Goal: Information Seeking & Learning: Learn about a topic

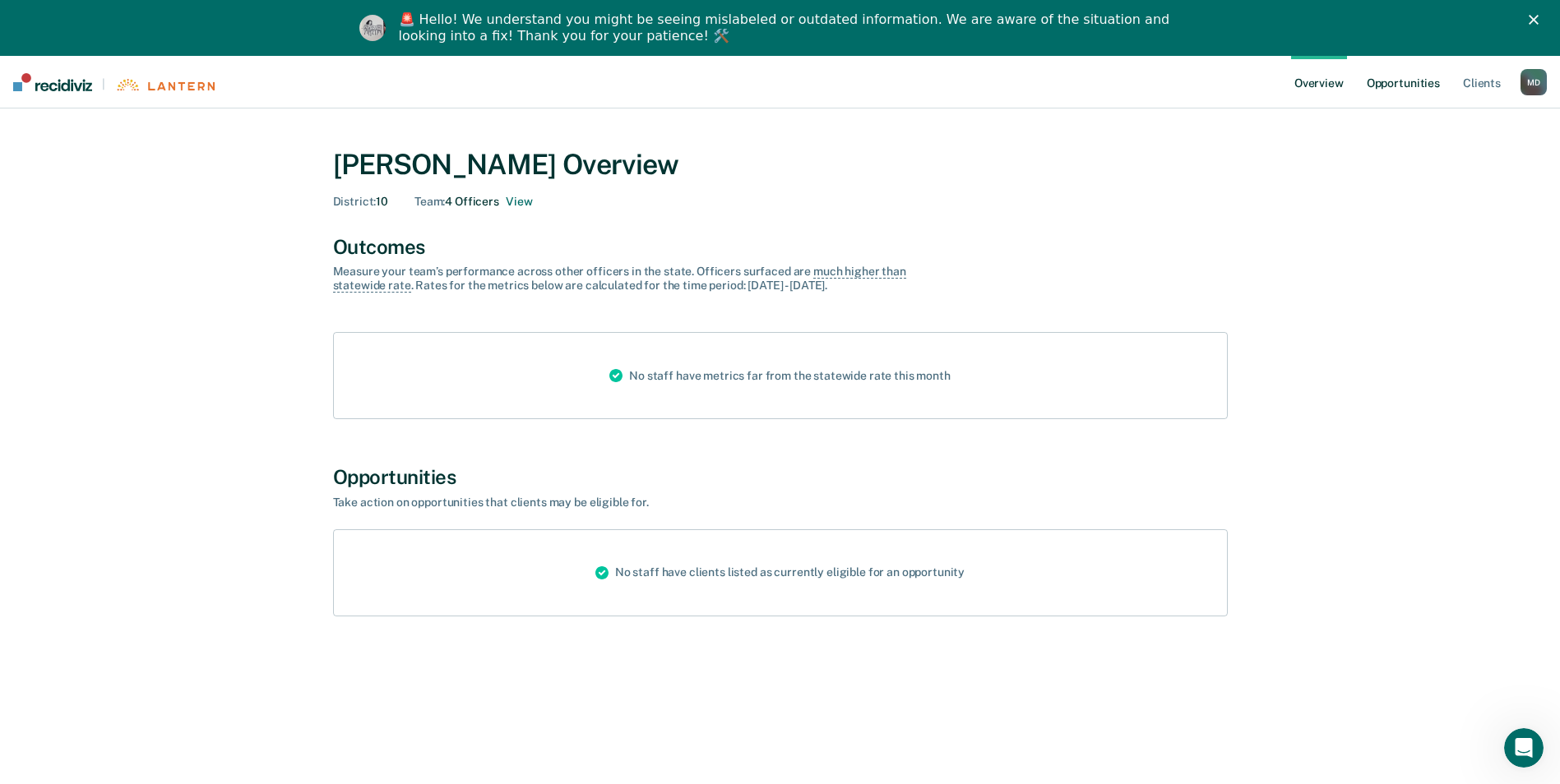
click at [1403, 83] on link "Opportunities" at bounding box center [1402, 81] width 80 height 52
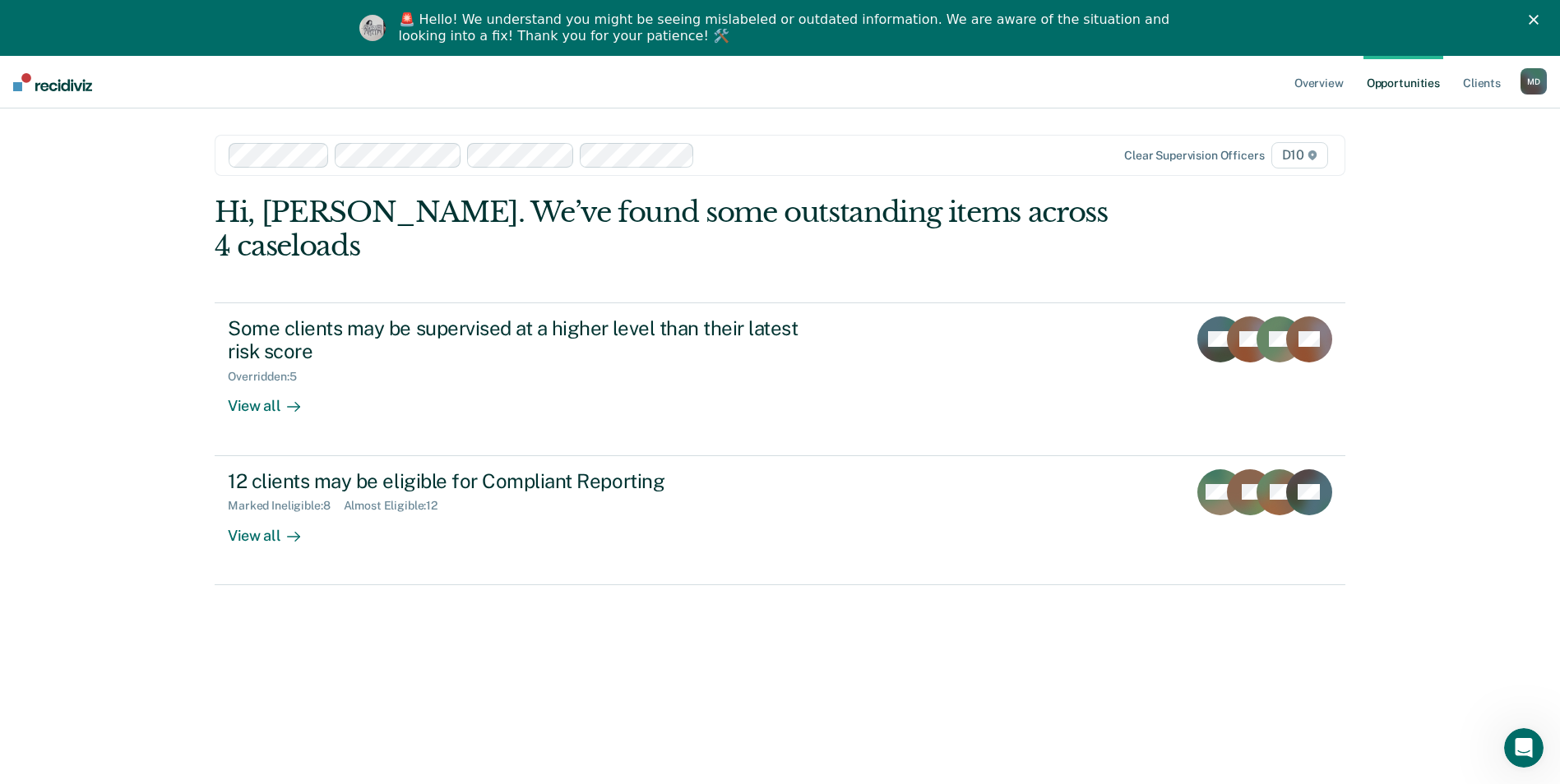
click at [1539, 21] on icon "Close" at bounding box center [1533, 20] width 10 height 10
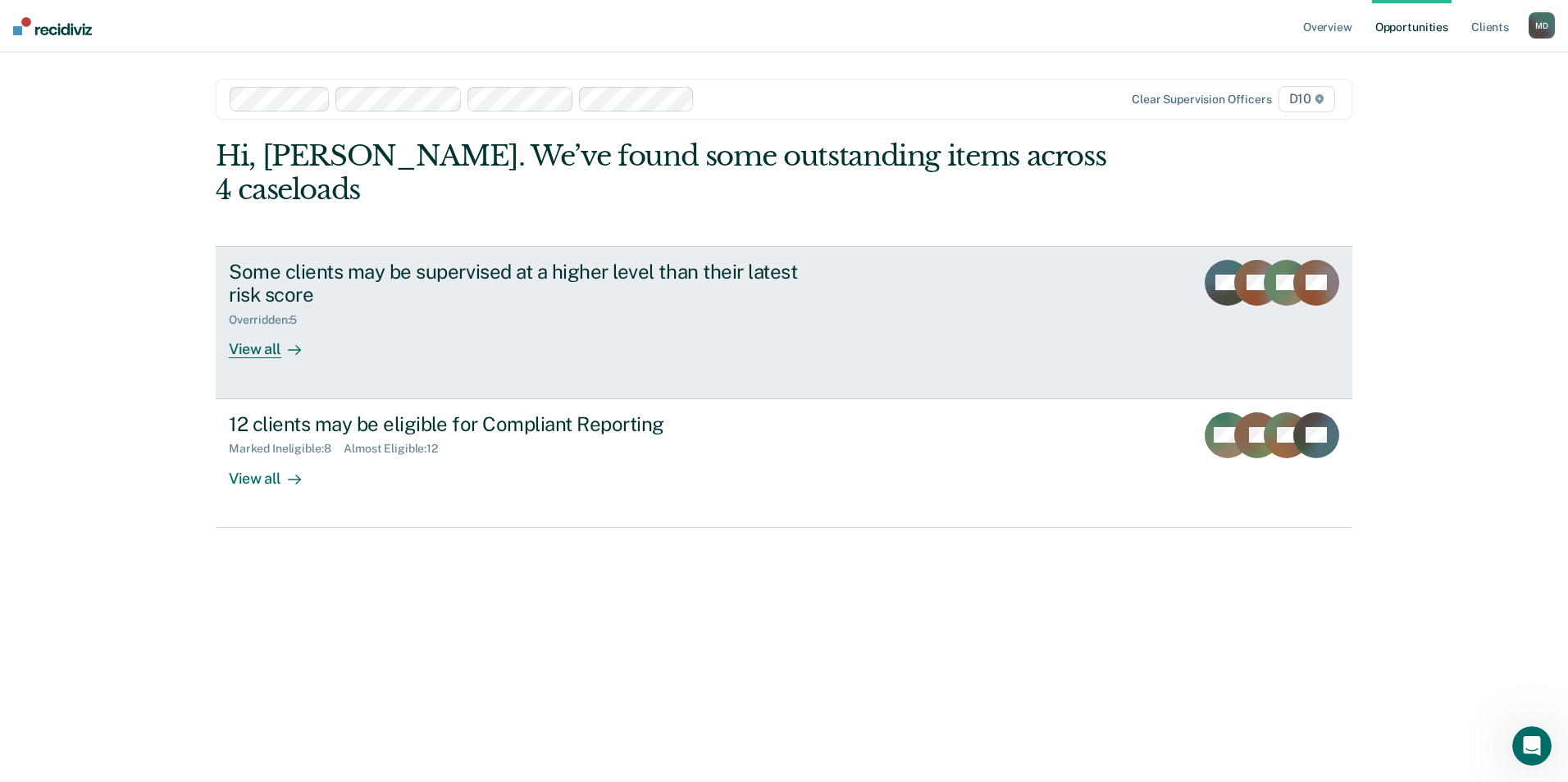
click at [495, 356] on div "Some clients may be supervised at a higher level than their latest risk score O…" at bounding box center [536, 309] width 615 height 99
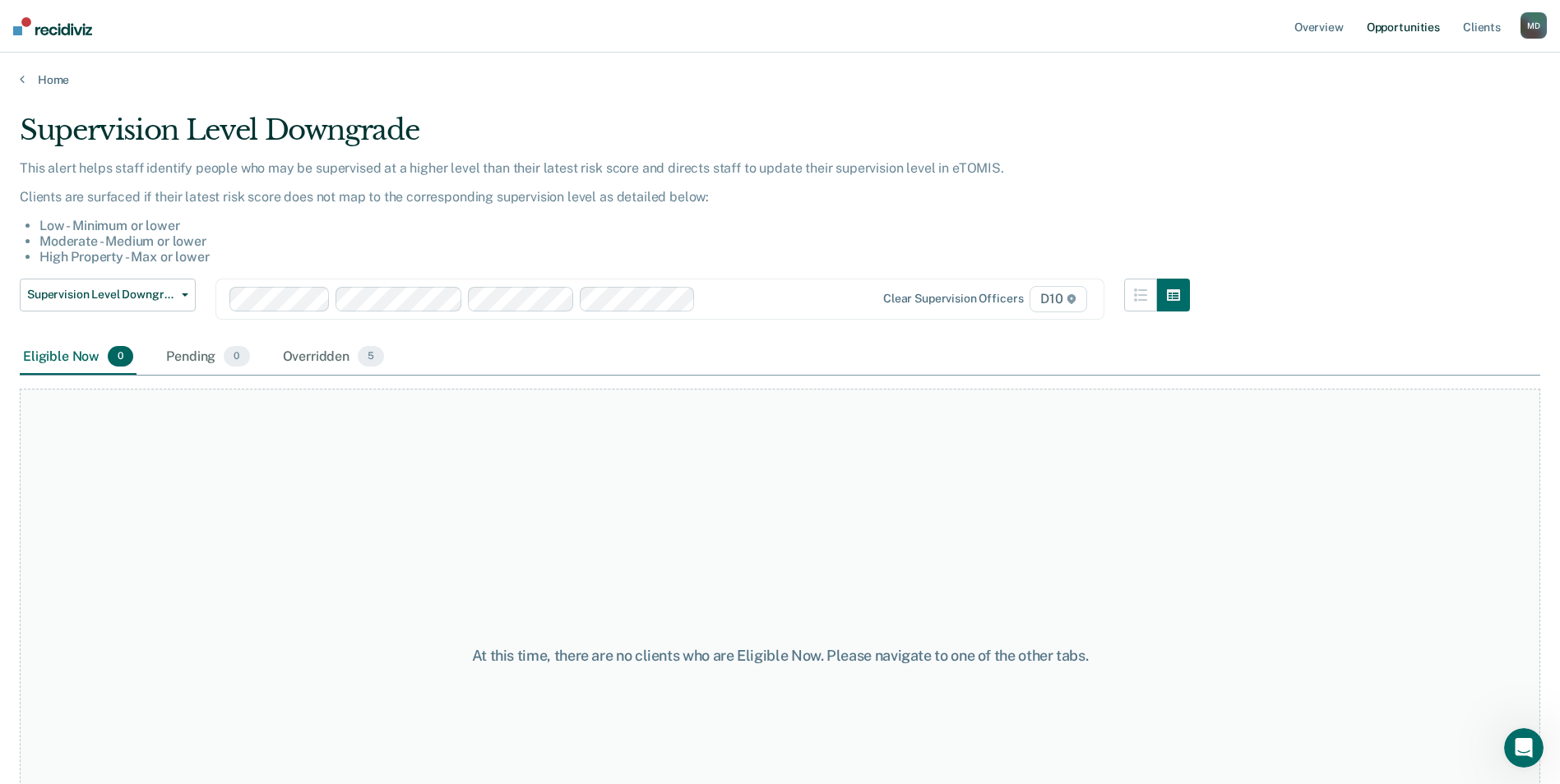
click at [1441, 29] on ul "Overview Opportunities Client s" at bounding box center [1406, 26] width 230 height 52
click at [1435, 32] on link "Opportunities" at bounding box center [1402, 26] width 80 height 52
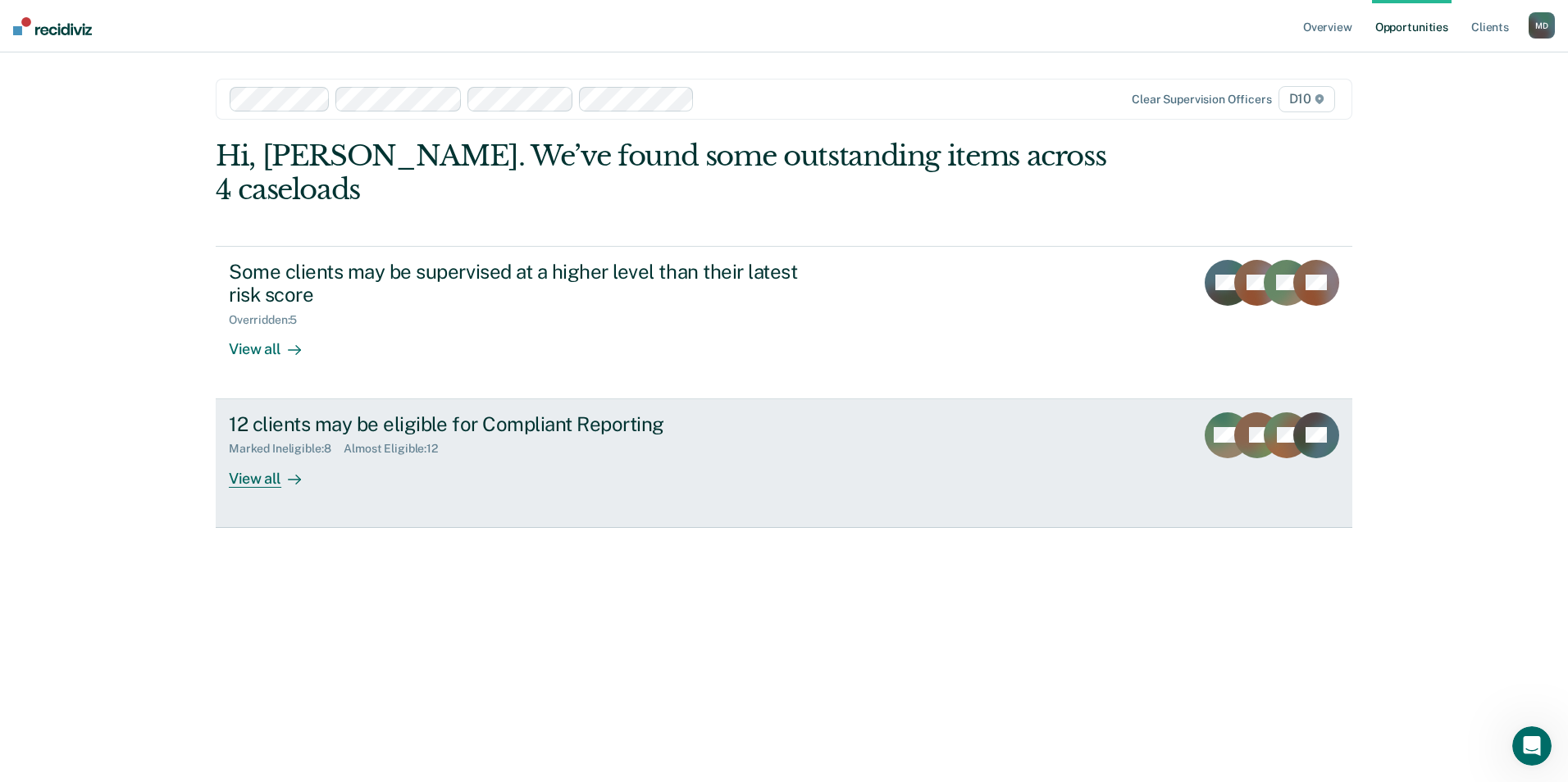
click at [644, 442] on div "Marked Ineligible : 8 Almost Eligible : 12" at bounding box center [516, 445] width 575 height 21
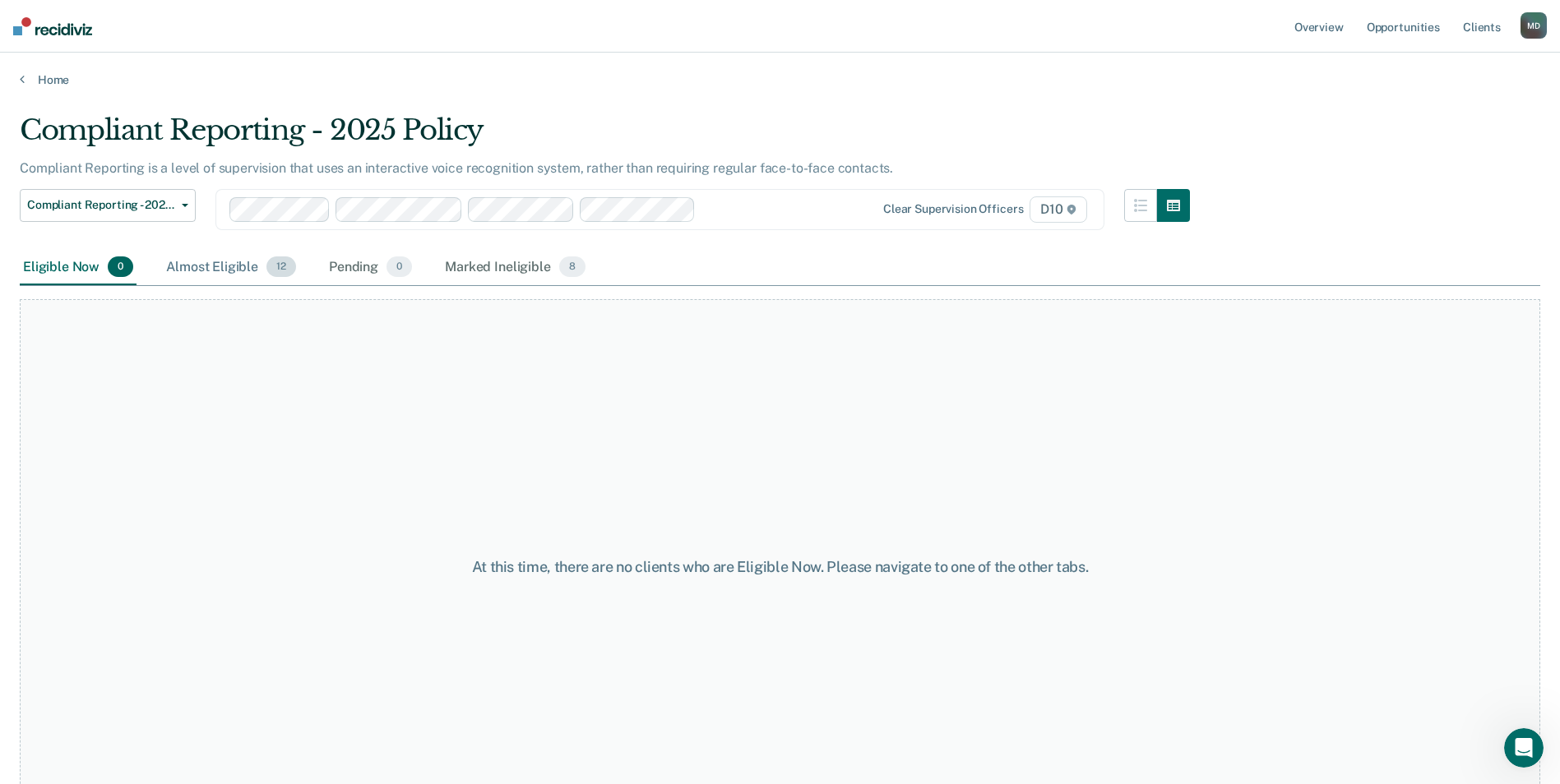
click at [172, 265] on div "Almost Eligible 12" at bounding box center [231, 268] width 136 height 36
